Goal: Transaction & Acquisition: Purchase product/service

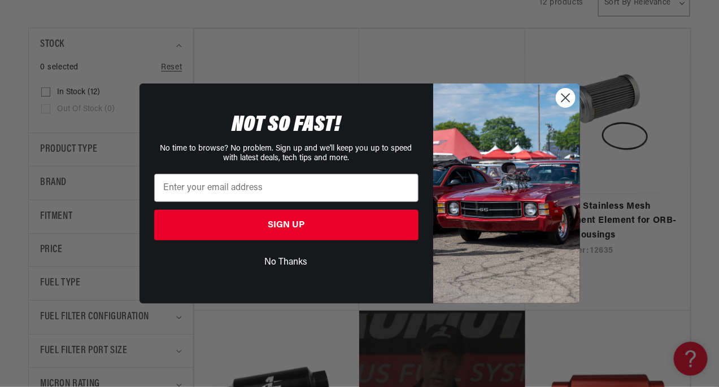
click at [564, 107] on circle "Close dialog" at bounding box center [565, 98] width 19 height 19
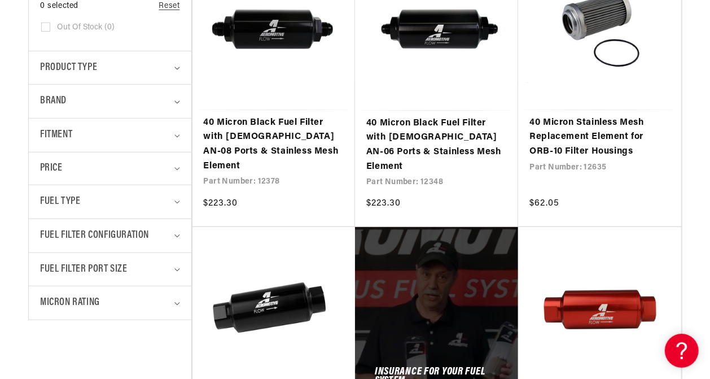
scroll to position [395, 0]
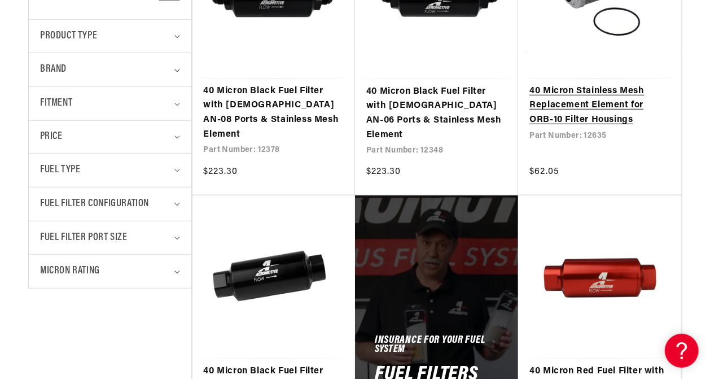
click at [574, 128] on link "40 Micron Stainless Mesh Replacement Element for ORB-10 Filter Housings" at bounding box center [600, 105] width 140 height 43
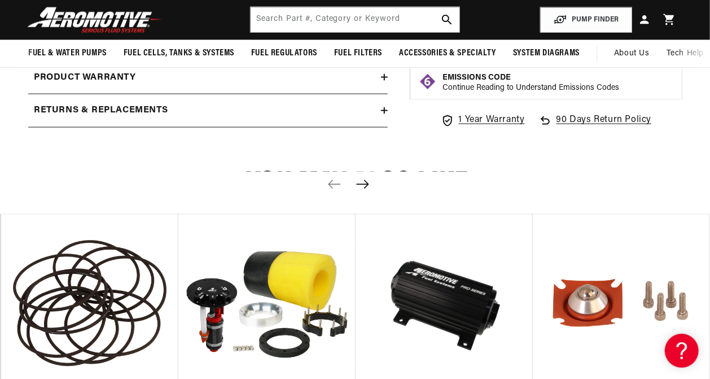
scroll to position [790, 0]
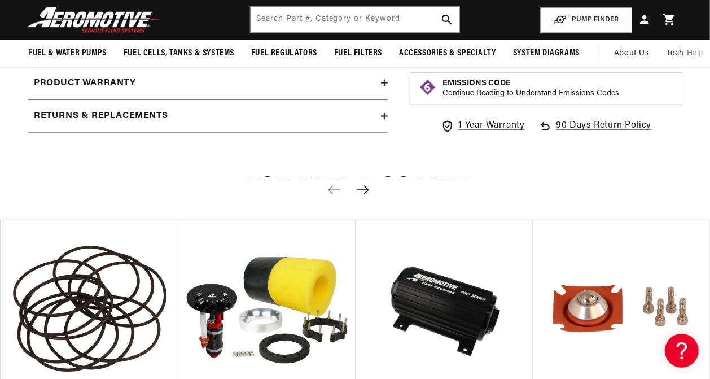
click at [385, 54] on icon at bounding box center [384, 50] width 7 height 7
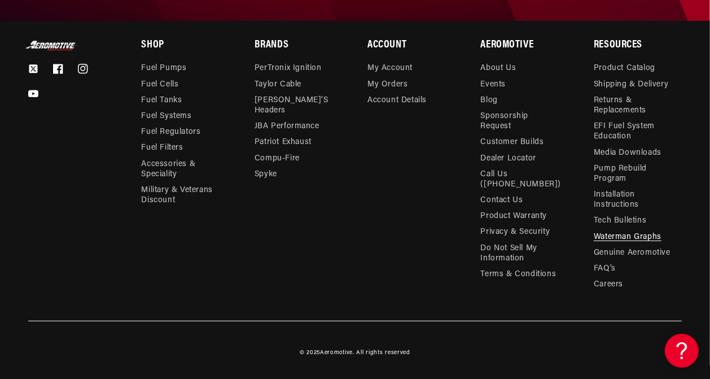
scroll to position [3072, 0]
